Goal: Navigation & Orientation: Find specific page/section

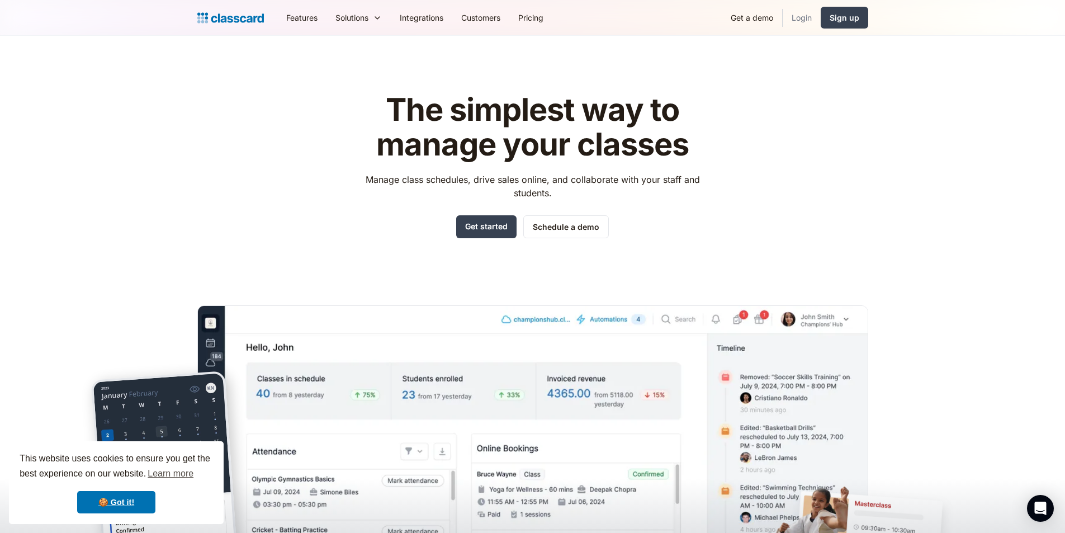
click at [813, 11] on link "Login" at bounding box center [802, 17] width 38 height 25
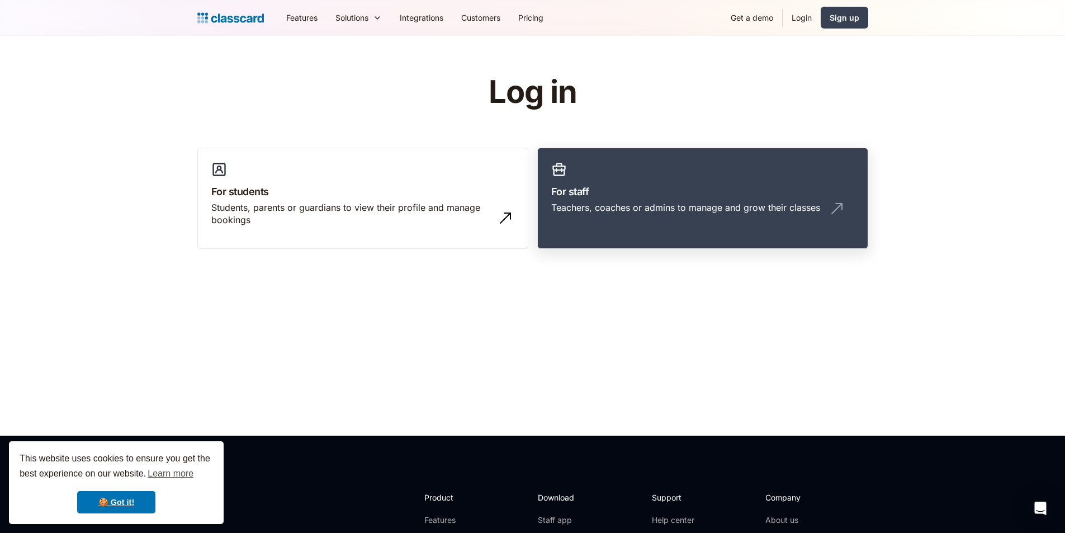
click at [662, 193] on h3 "For staff" at bounding box center [702, 191] width 303 height 15
